Goal: Use online tool/utility: Utilize a website feature to perform a specific function

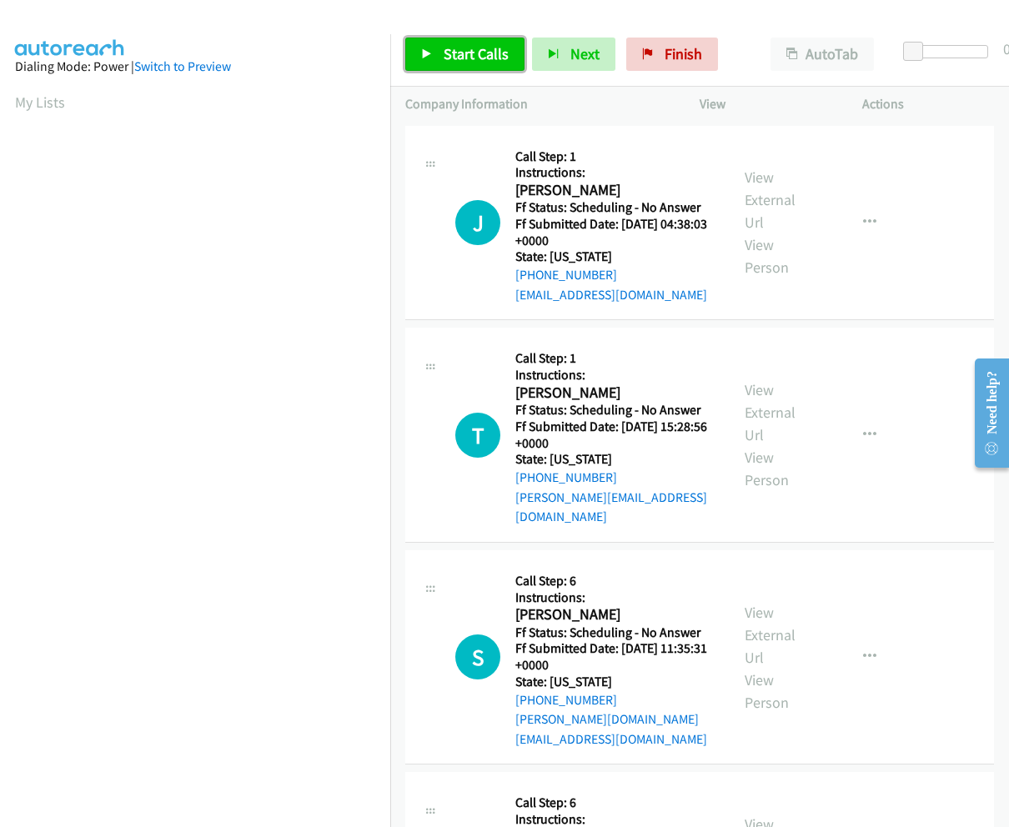
click at [509, 57] on link "Start Calls" at bounding box center [464, 54] width 119 height 33
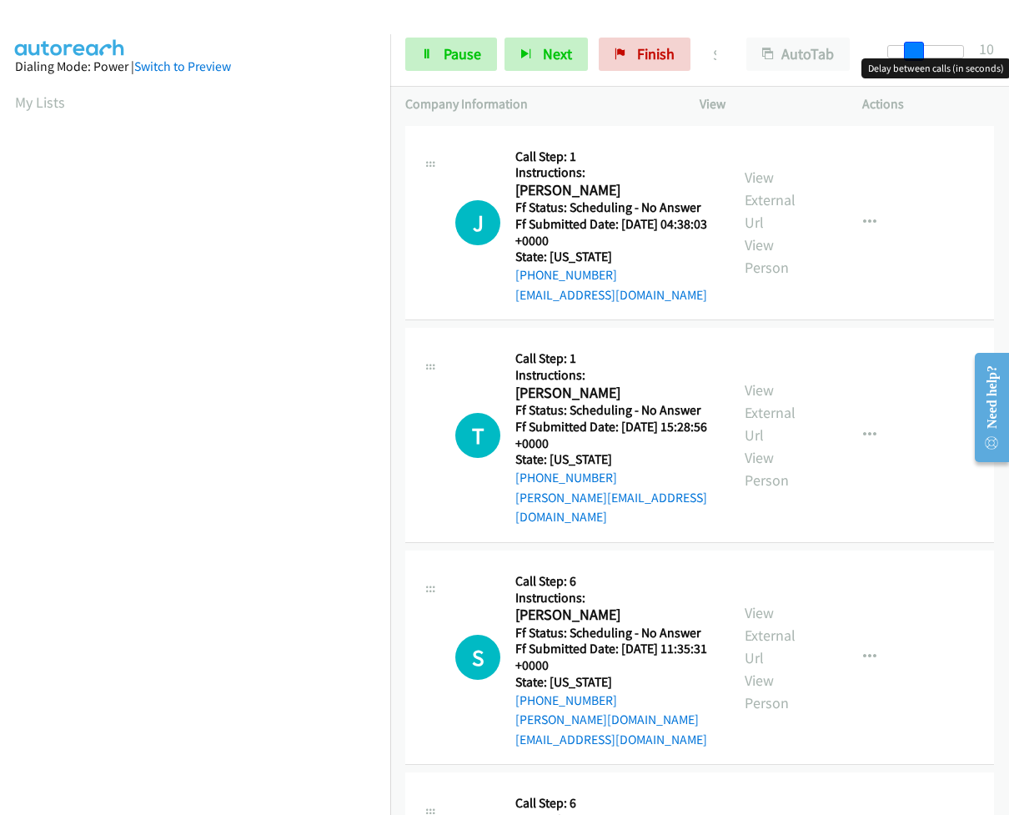
drag, startPoint x: 891, startPoint y: 55, endPoint x: 916, endPoint y: 58, distance: 25.1
click at [916, 58] on span at bounding box center [914, 52] width 20 height 20
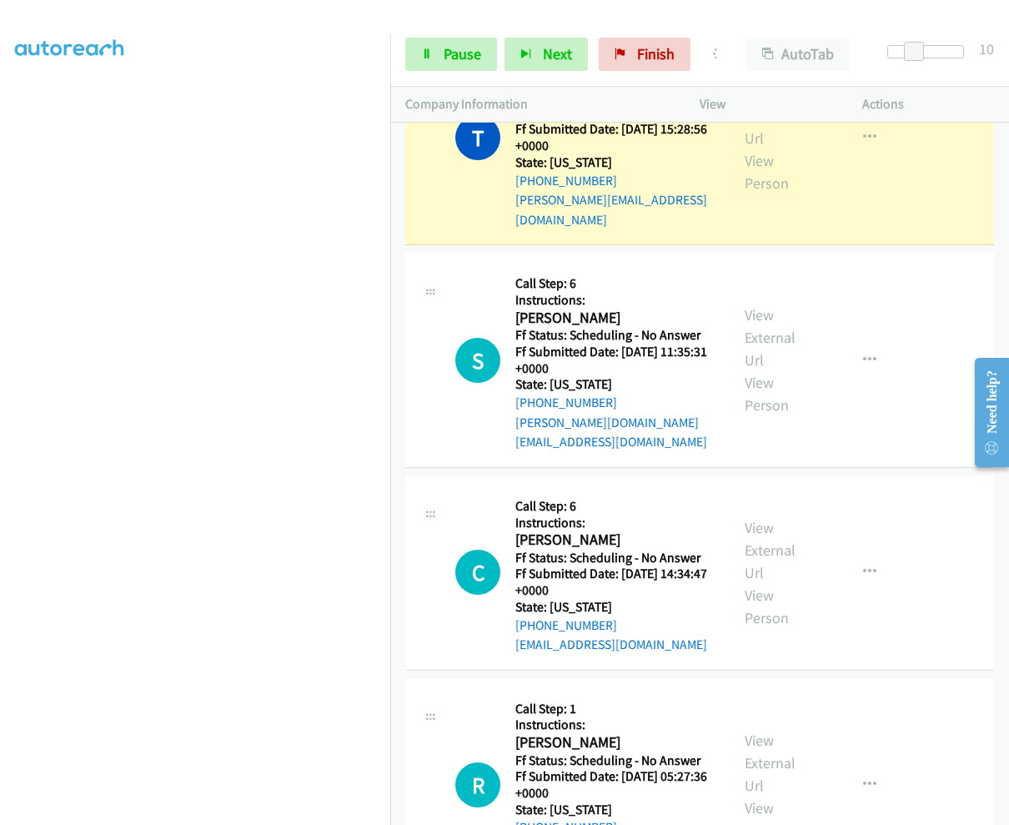
scroll to position [417, 0]
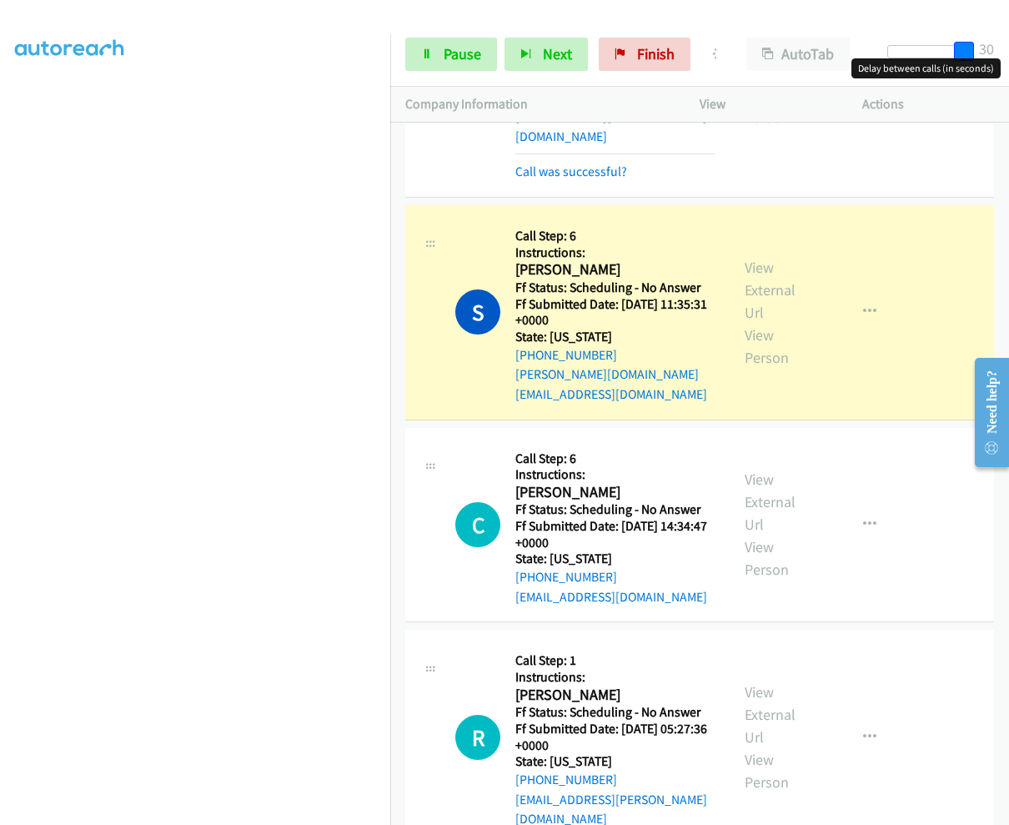
drag, startPoint x: 941, startPoint y: 54, endPoint x: 1009, endPoint y: 58, distance: 68.5
click at [1008, 58] on html "Start Calls Pause Next Finish Dialing Saul Silva AutoTab AutoTab 30 Company Inf…" at bounding box center [504, 39] width 1009 height 79
click at [451, 57] on span "Pause" at bounding box center [463, 53] width 38 height 19
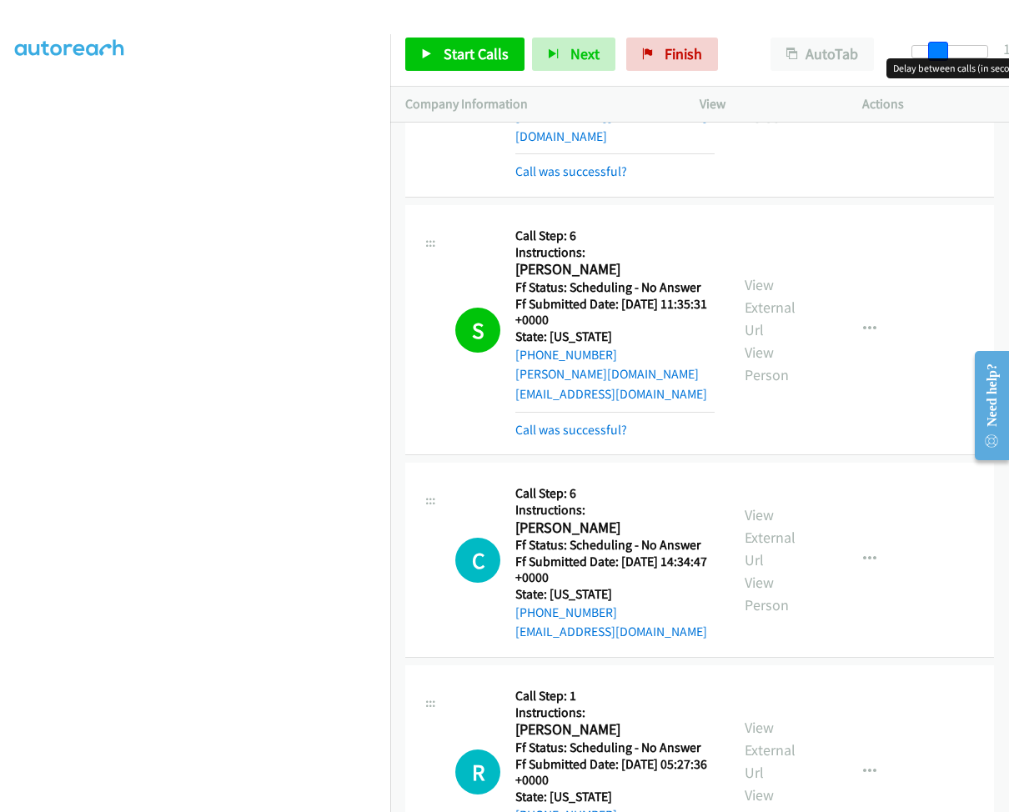
drag, startPoint x: 988, startPoint y: 50, endPoint x: 939, endPoint y: 48, distance: 49.3
click at [939, 48] on span at bounding box center [938, 52] width 20 height 20
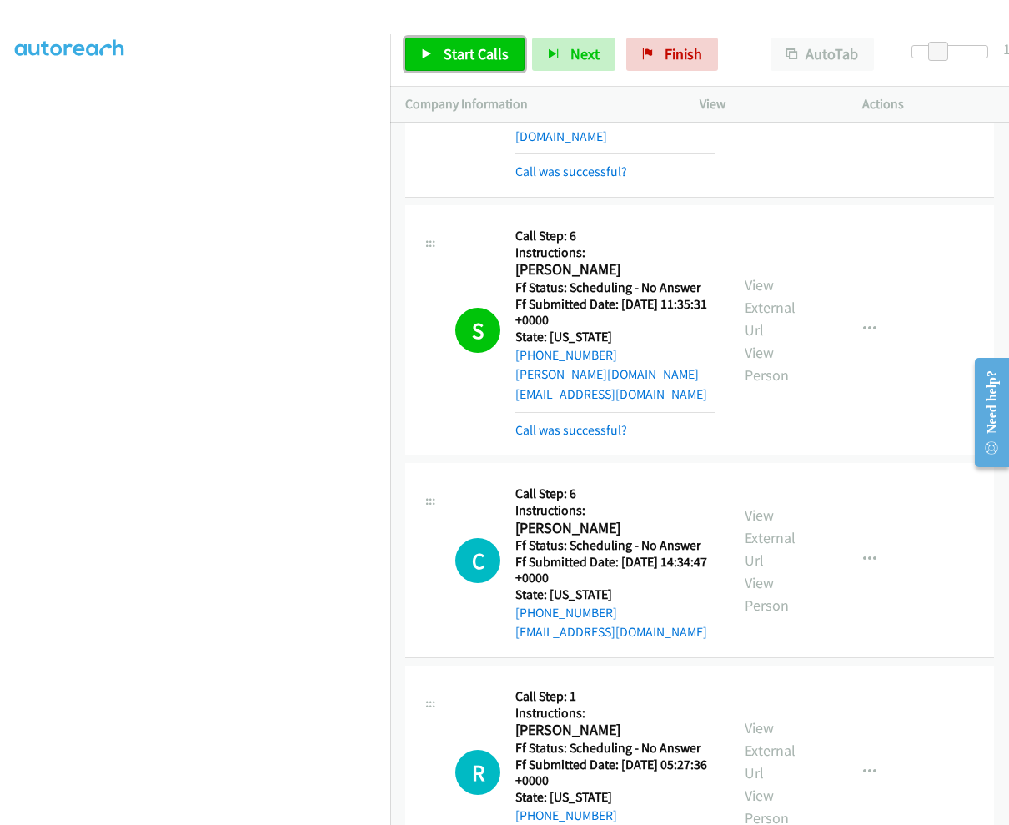
click at [460, 61] on span "Start Calls" at bounding box center [476, 53] width 65 height 19
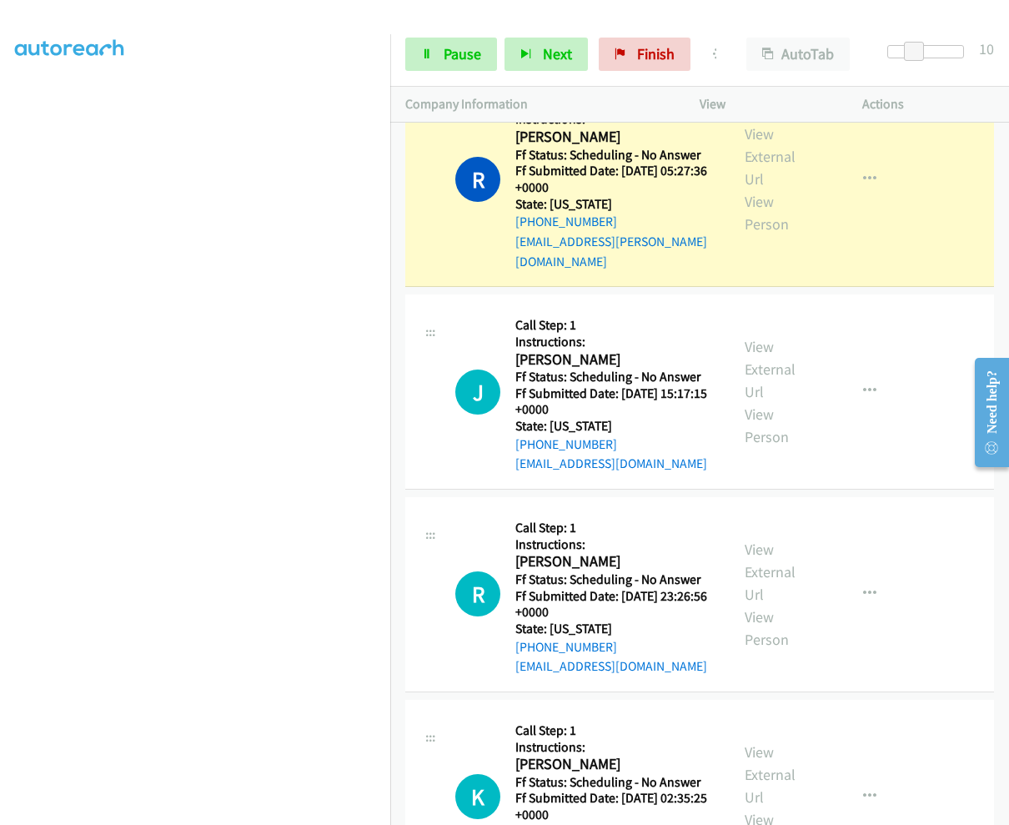
scroll to position [879, 0]
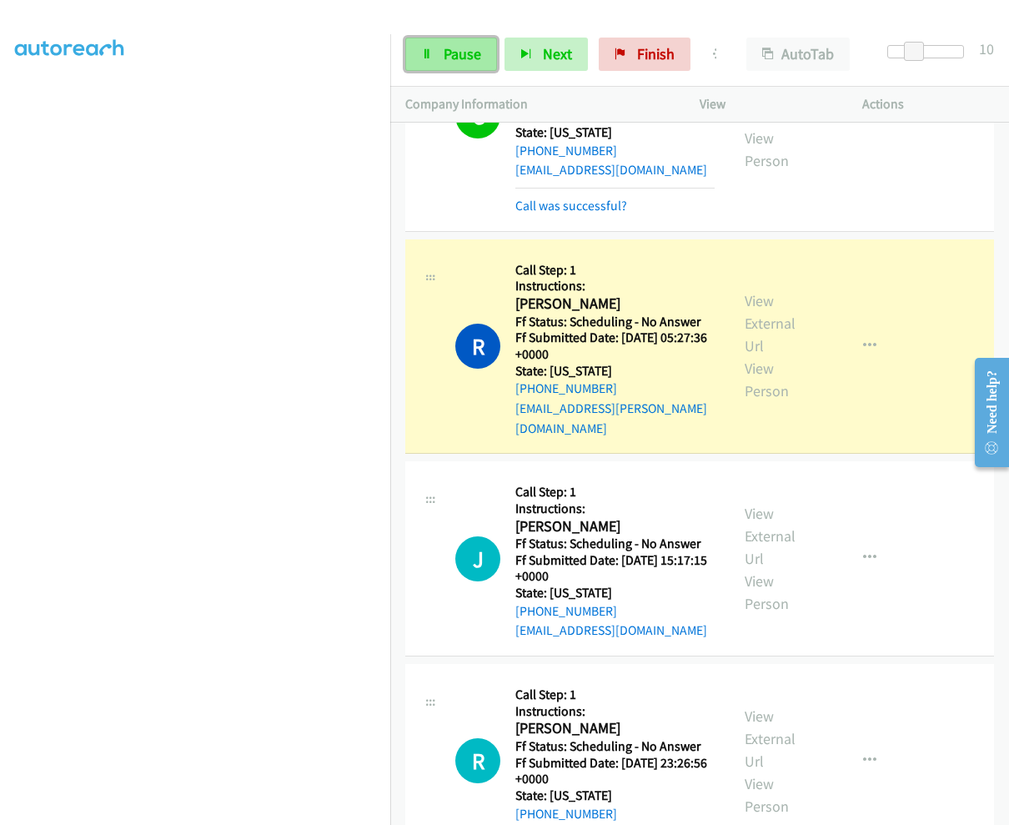
click at [436, 58] on link "Pause" at bounding box center [451, 54] width 92 height 33
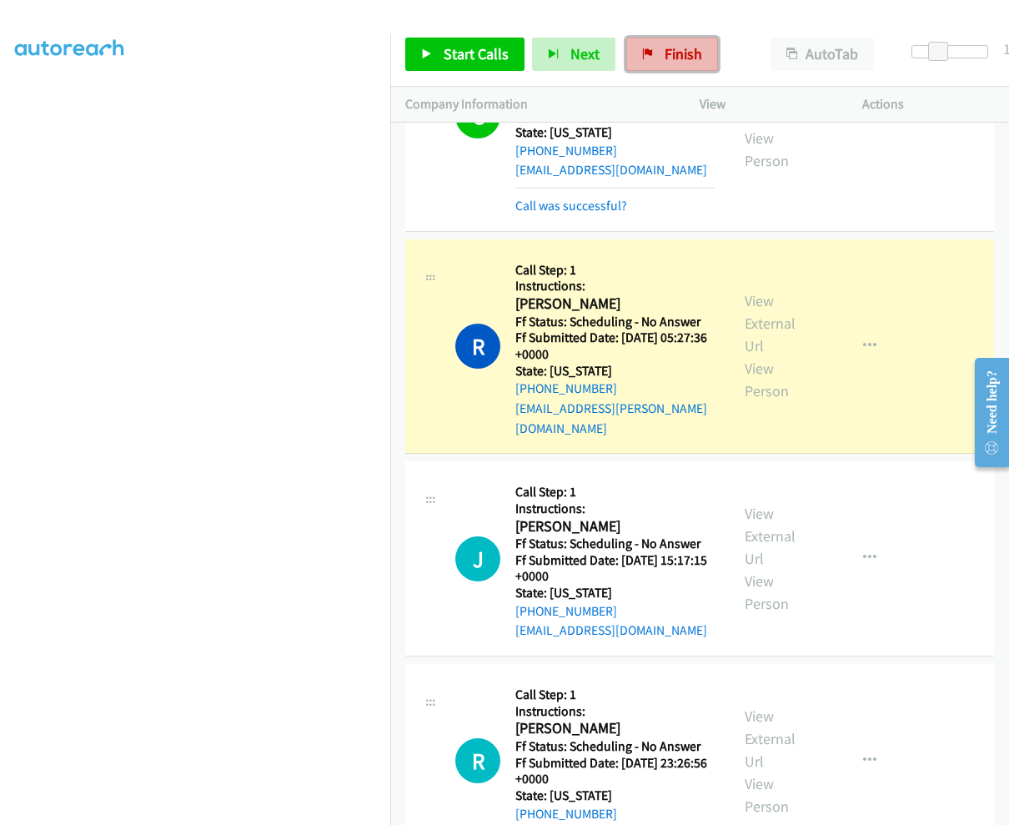
click at [684, 53] on span "Finish" at bounding box center [684, 53] width 38 height 19
